Goal: Task Accomplishment & Management: Complete application form

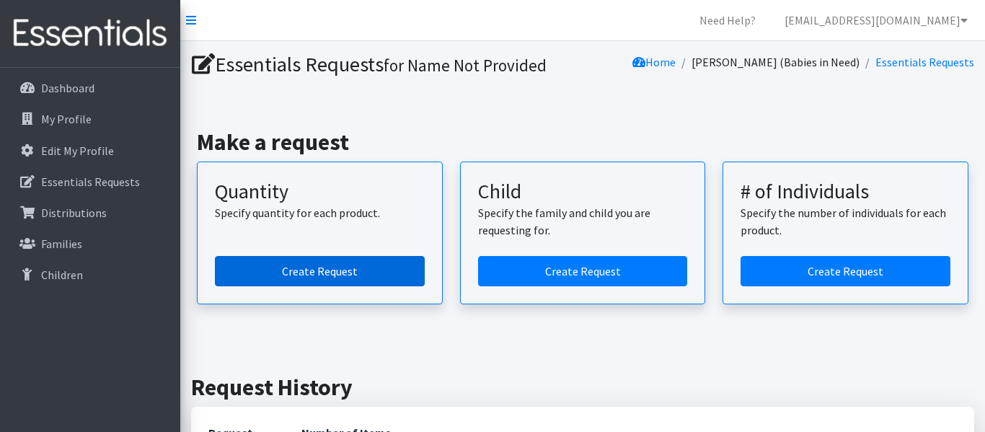
click at [344, 277] on link "Create Request" at bounding box center [320, 271] width 210 height 30
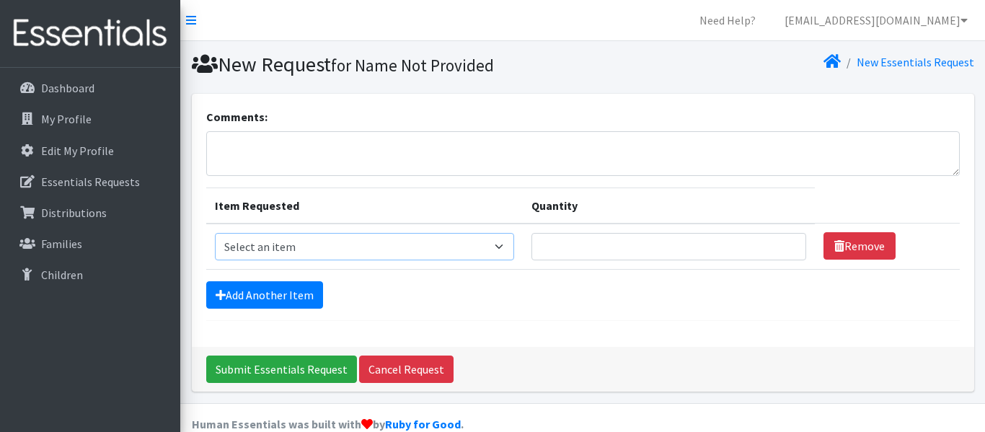
click at [490, 249] on select "Select an item Diaper (Size 2) Diaper (Size 3) Diaper (Size 4) Diaper (Size 5) …" at bounding box center [364, 246] width 299 height 27
select select "2960"
click at [215, 233] on select "Select an item Diaper (Size 2) Diaper (Size 3) Diaper (Size 4) Diaper (Size 5) …" at bounding box center [364, 246] width 299 height 27
click at [531, 249] on input "Quantity" at bounding box center [668, 246] width 275 height 27
type input "400"
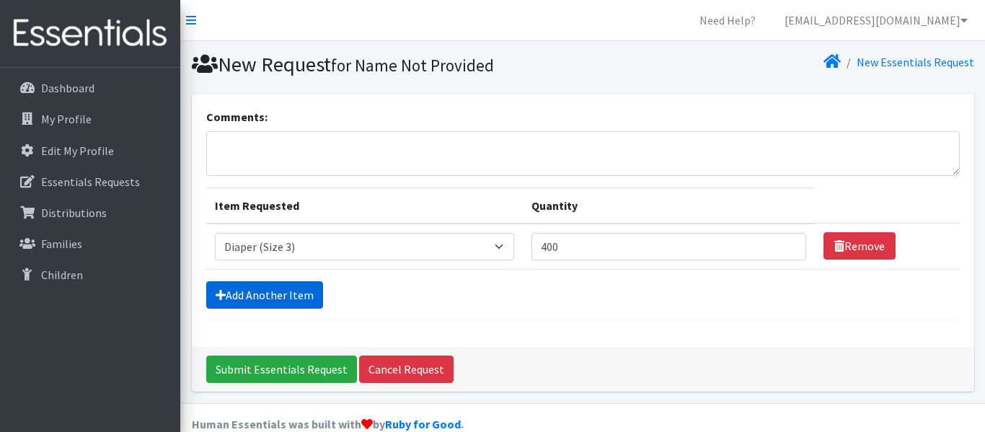
click at [234, 293] on link "Add Another Item" at bounding box center [264, 294] width 117 height 27
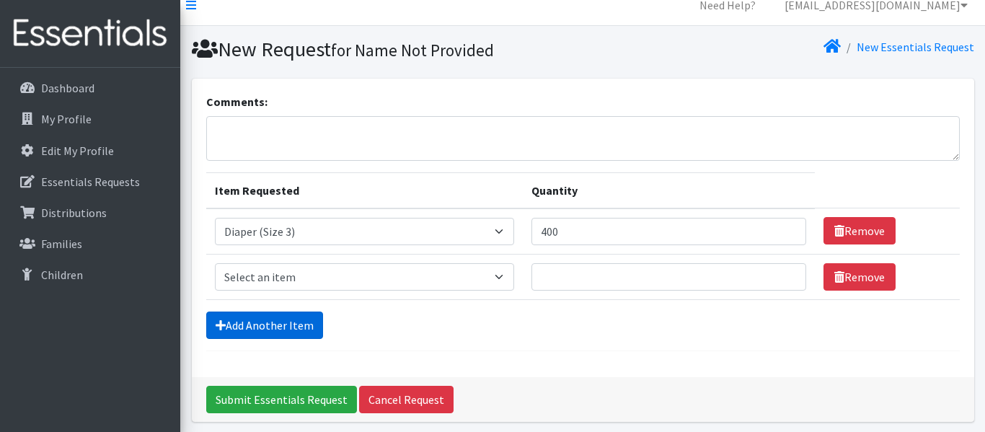
scroll to position [71, 0]
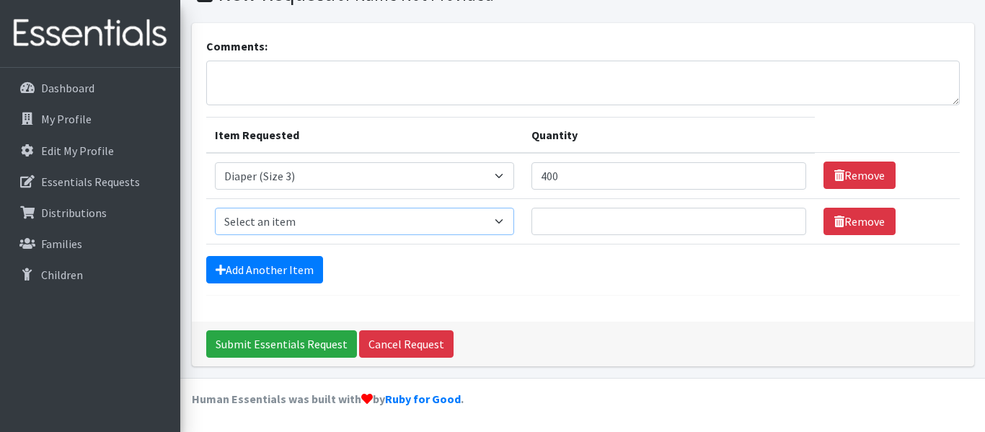
click at [490, 219] on select "Select an item Diaper (Size 2) Diaper (Size 3) Diaper (Size 4) Diaper (Size 5) …" at bounding box center [364, 221] width 299 height 27
select select "2961"
click at [215, 208] on select "Select an item Diaper (Size 2) Diaper (Size 3) Diaper (Size 4) Diaper (Size 5) …" at bounding box center [364, 221] width 299 height 27
click at [531, 223] on input "Quantity" at bounding box center [668, 221] width 275 height 27
type input "400"
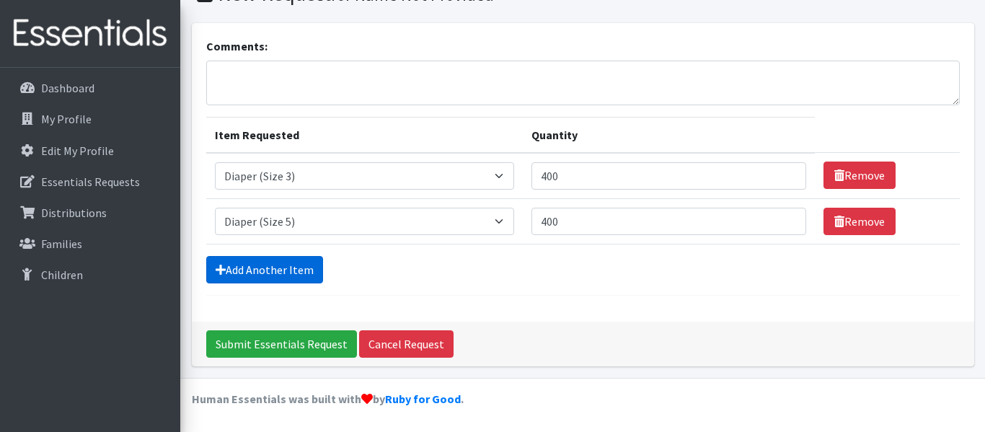
click at [239, 266] on link "Add Another Item" at bounding box center [264, 269] width 117 height 27
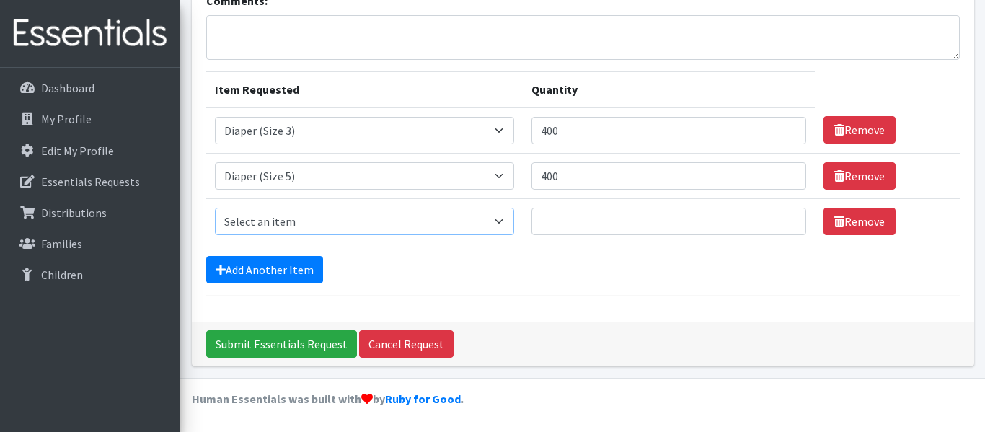
click at [491, 223] on select "Select an item Diaper (Size 2) Diaper (Size 3) Diaper (Size 4) Diaper (Size 5) …" at bounding box center [364, 221] width 299 height 27
select select "2950"
click at [215, 208] on select "Select an item Diaper (Size 2) Diaper (Size 3) Diaper (Size 4) Diaper (Size 5) …" at bounding box center [364, 221] width 299 height 27
click at [531, 219] on input "Quantity" at bounding box center [668, 221] width 275 height 27
type input "400"
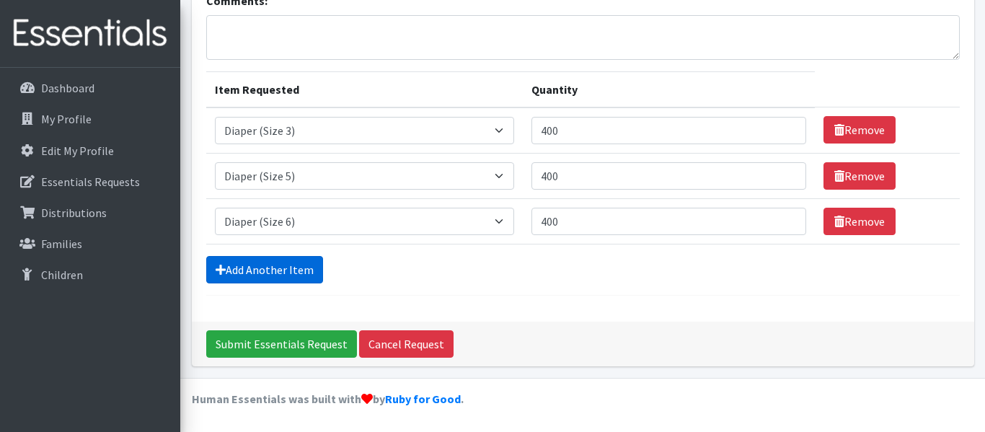
click at [227, 267] on link "Add Another Item" at bounding box center [264, 269] width 117 height 27
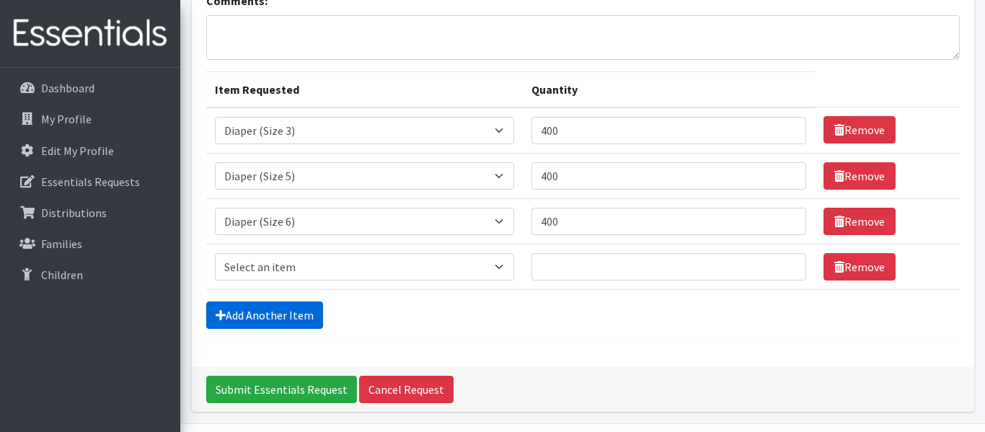
scroll to position [162, 0]
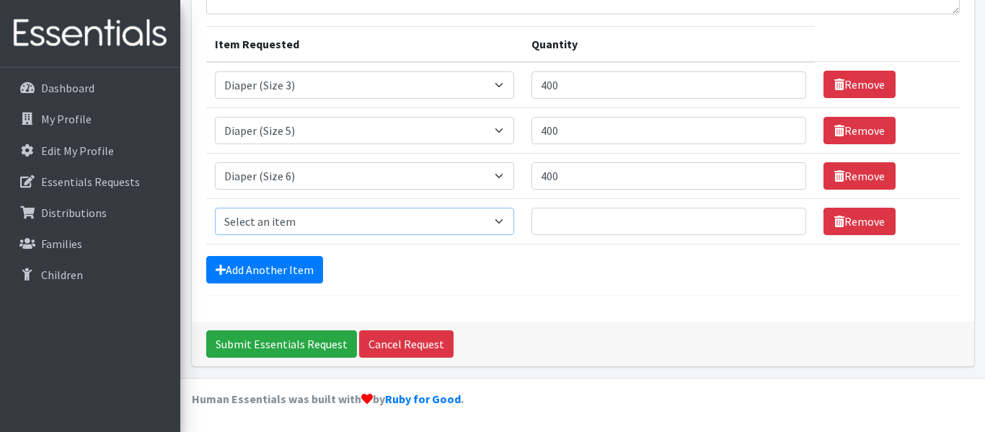
click at [487, 221] on select "Select an item Diaper (Size 2) Diaper (Size 3) Diaper (Size 4) Diaper (Size 5) …" at bounding box center [364, 221] width 299 height 27
select select "2930"
click at [215, 208] on select "Select an item Diaper (Size 2) Diaper (Size 3) Diaper (Size 4) Diaper (Size 5) …" at bounding box center [364, 221] width 299 height 27
click at [539, 223] on input "Quantity" at bounding box center [668, 221] width 275 height 27
type input "400"
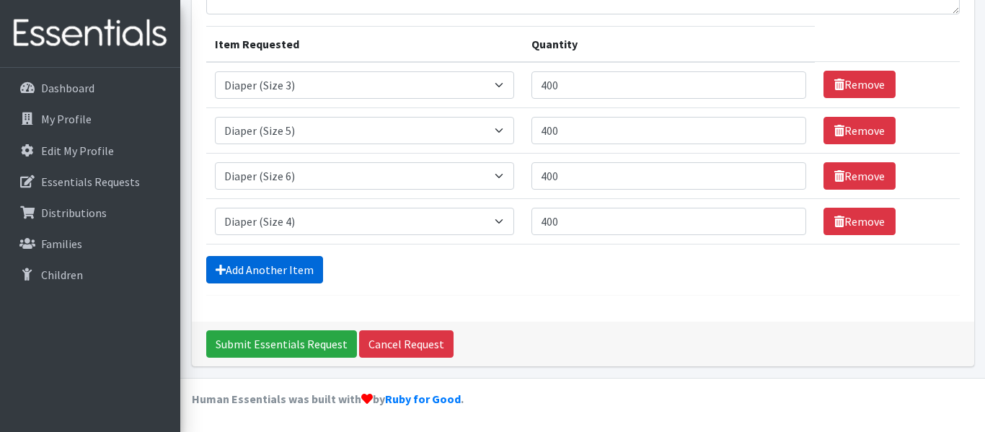
click at [256, 270] on link "Add Another Item" at bounding box center [264, 269] width 117 height 27
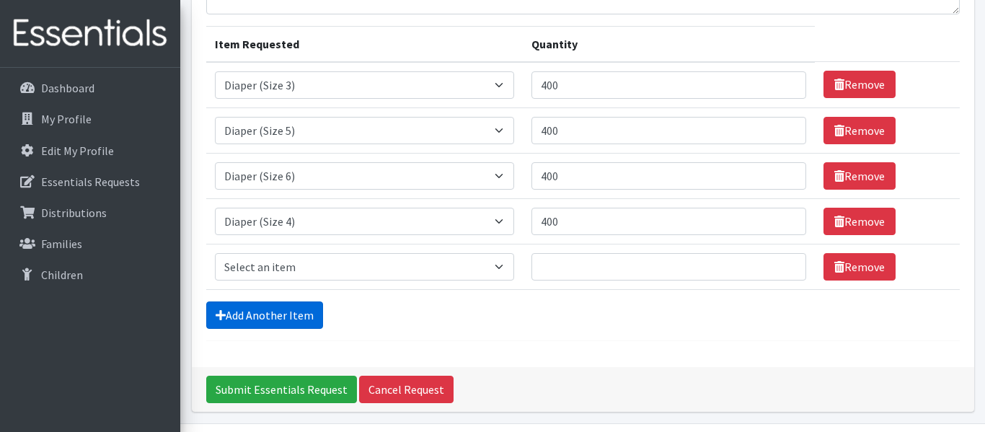
scroll to position [207, 0]
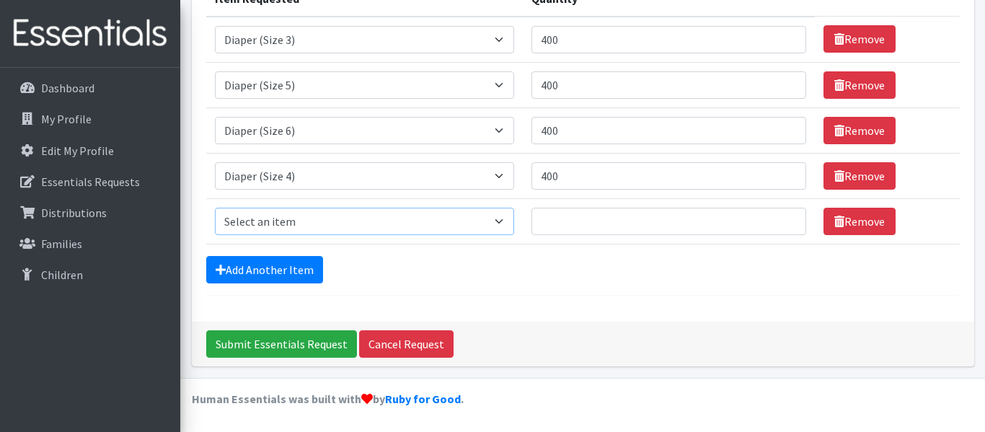
click at [488, 220] on select "Select an item Diaper (Size 2) Diaper (Size 3) Diaper (Size 4) Diaper (Size 5) …" at bounding box center [364, 221] width 299 height 27
select select "2937"
click at [215, 208] on select "Select an item Diaper (Size 2) Diaper (Size 3) Diaper (Size 4) Diaper (Size 5) …" at bounding box center [364, 221] width 299 height 27
click at [531, 223] on input "Quantity" at bounding box center [668, 221] width 275 height 27
type input "54"
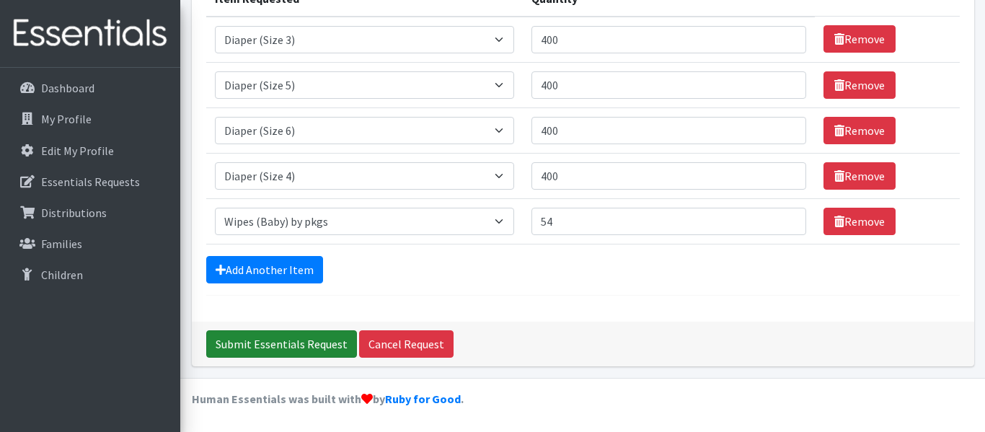
click at [225, 341] on input "Submit Essentials Request" at bounding box center [281, 343] width 151 height 27
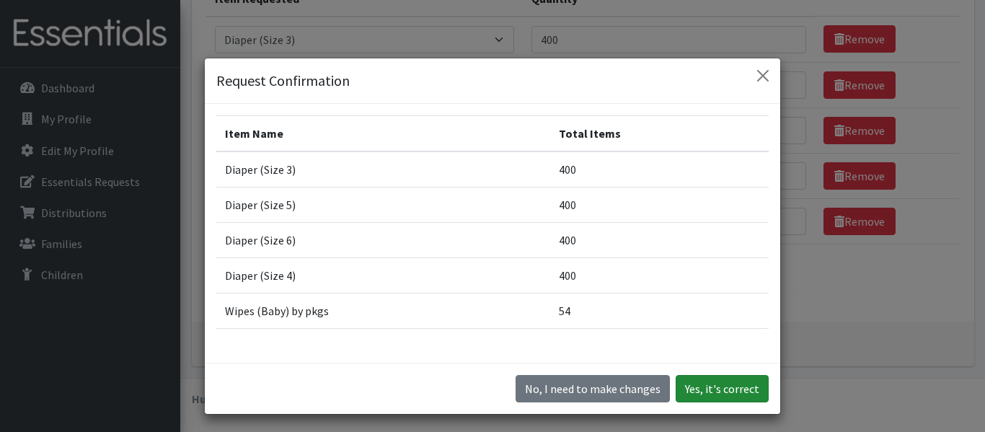
click at [684, 384] on button "Yes, it's correct" at bounding box center [722, 388] width 93 height 27
